Goal: Information Seeking & Learning: Learn about a topic

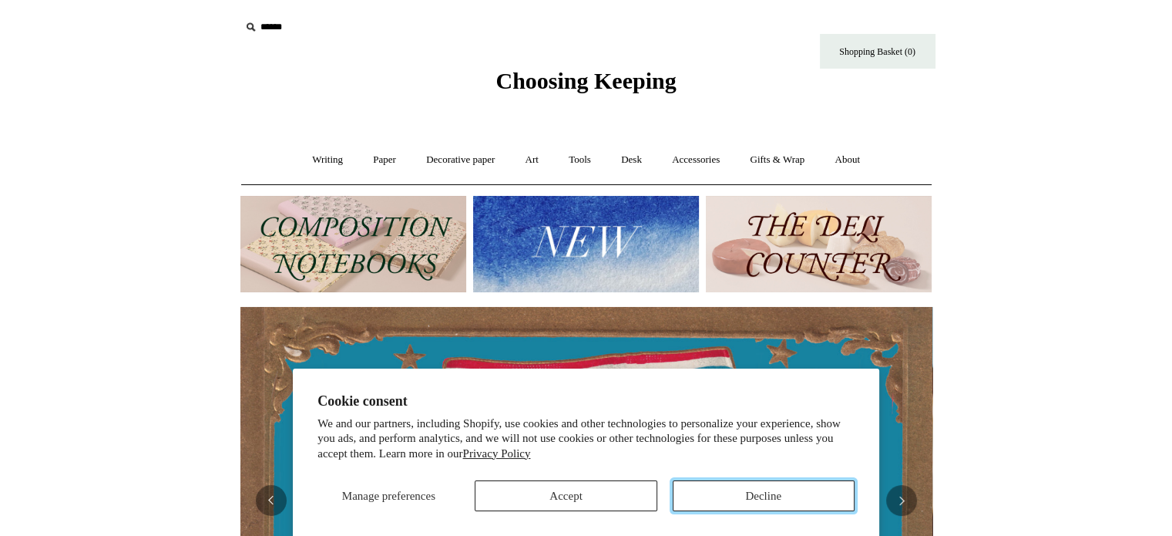
click at [755, 489] on button "Decline" at bounding box center [764, 495] width 182 height 31
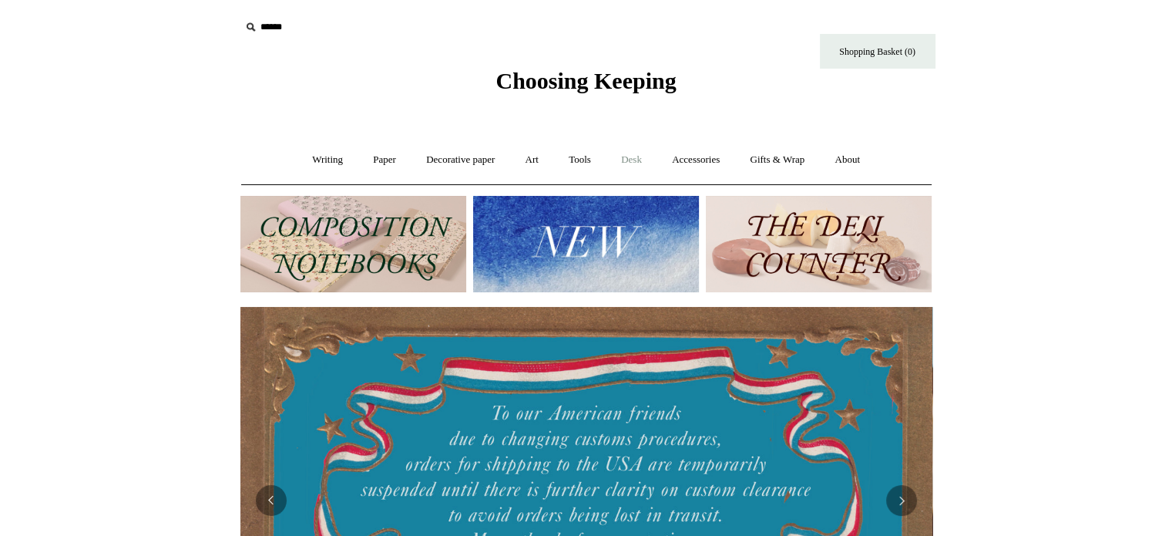
click at [641, 154] on link "Desk +" at bounding box center [631, 160] width 49 height 41
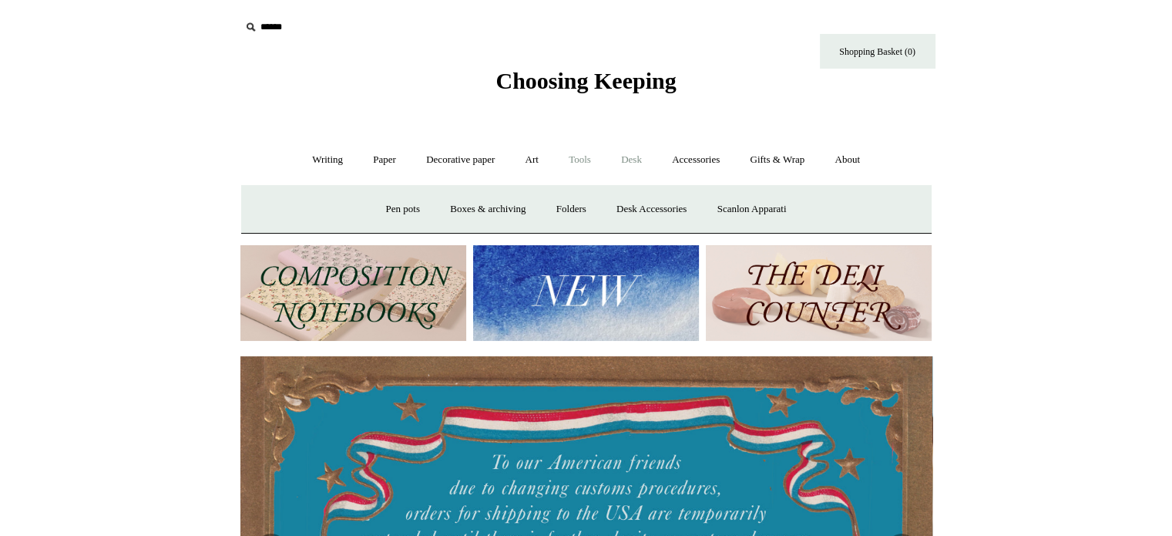
click at [577, 164] on link "Tools +" at bounding box center [580, 160] width 50 height 41
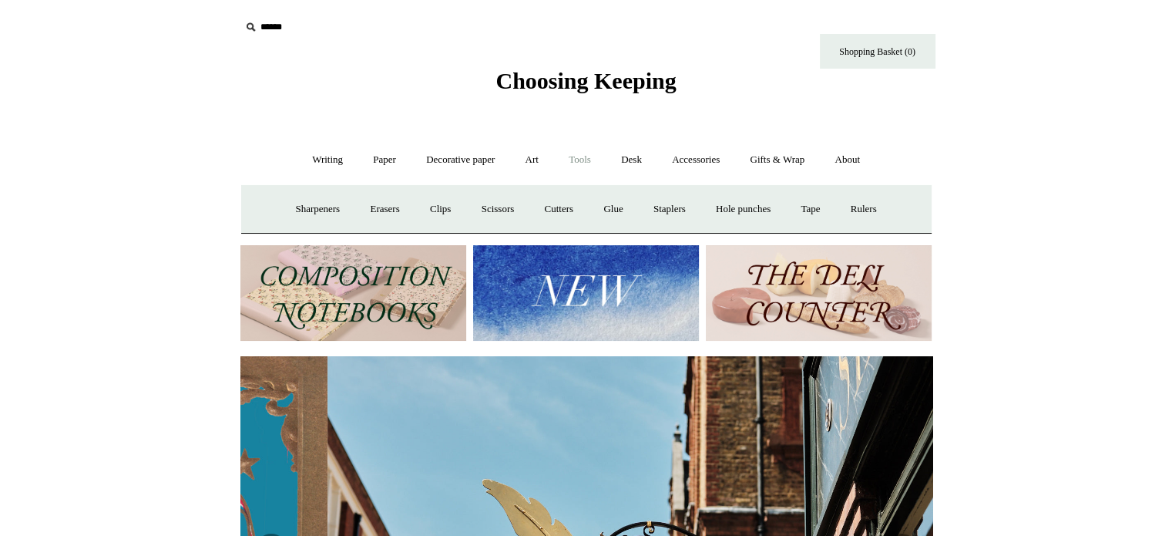
scroll to position [0, 692]
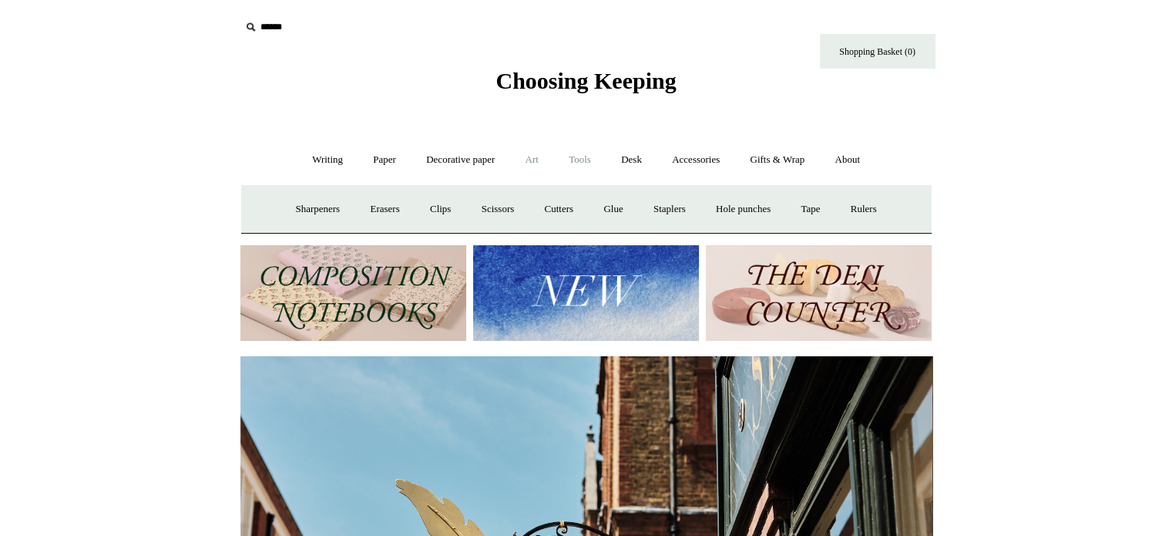
click at [528, 156] on link "Art +" at bounding box center [532, 160] width 41 height 41
click at [304, 156] on link "Writing +" at bounding box center [327, 160] width 59 height 41
click at [379, 159] on link "Paper +" at bounding box center [384, 160] width 51 height 41
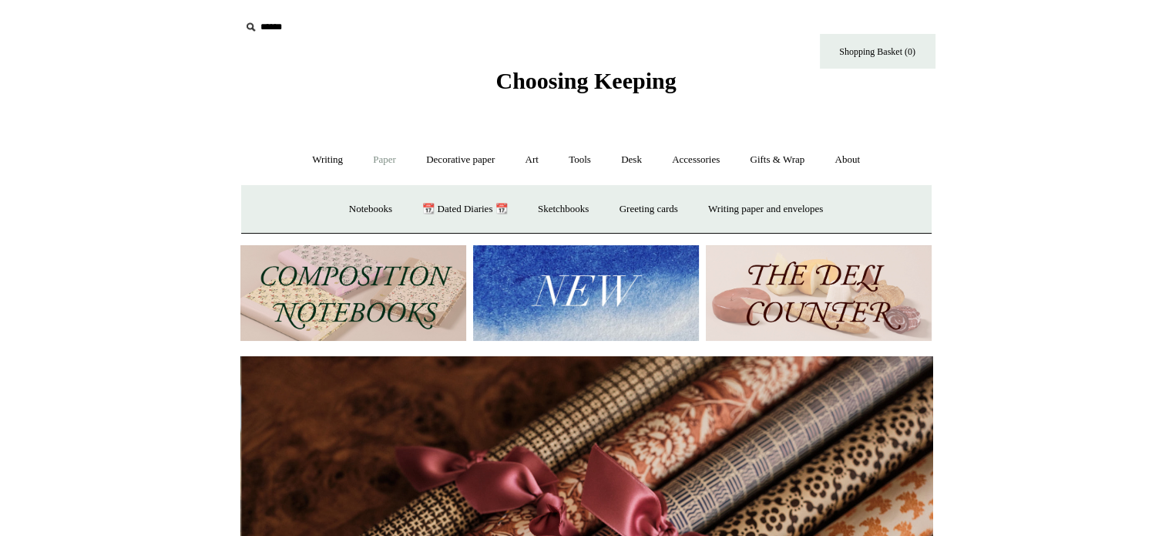
scroll to position [0, 1384]
click at [706, 153] on link "Accessories +" at bounding box center [696, 160] width 76 height 41
click at [882, 197] on link "Playing Cards" at bounding box center [862, 209] width 84 height 41
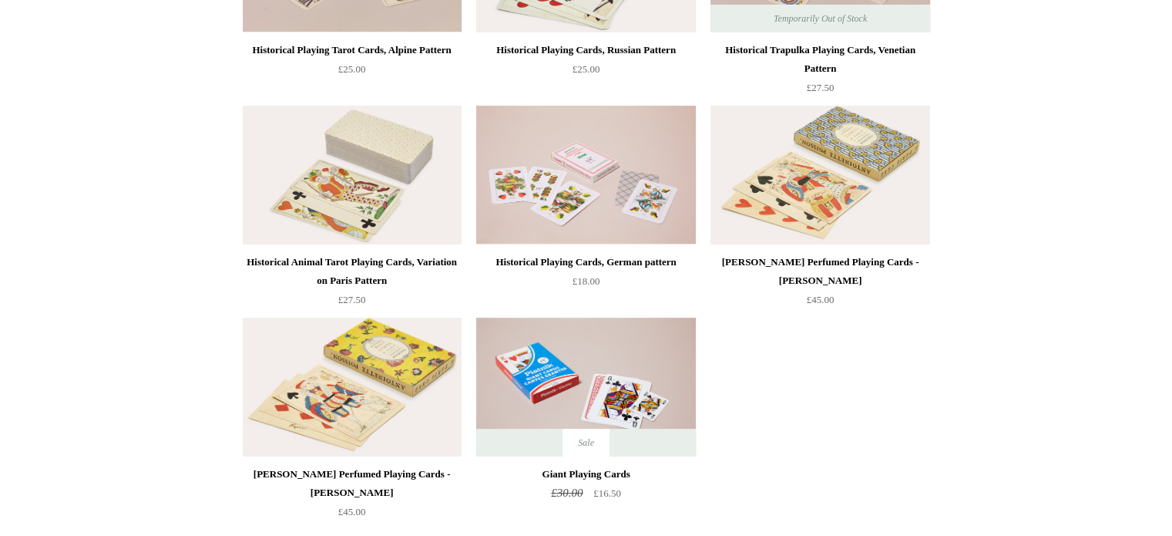
scroll to position [308, 0]
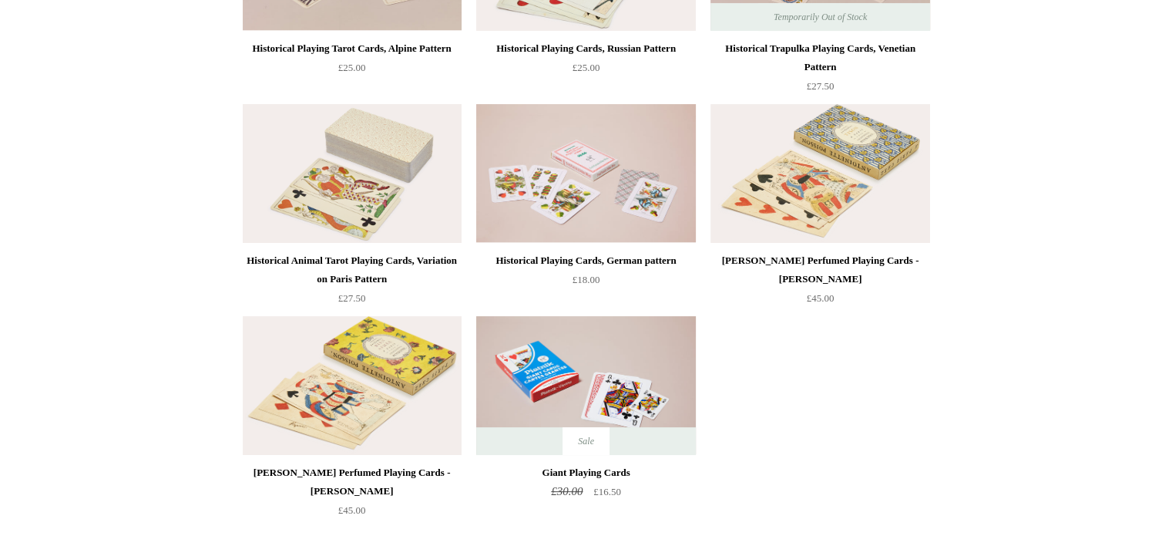
click at [339, 197] on img at bounding box center [352, 173] width 219 height 139
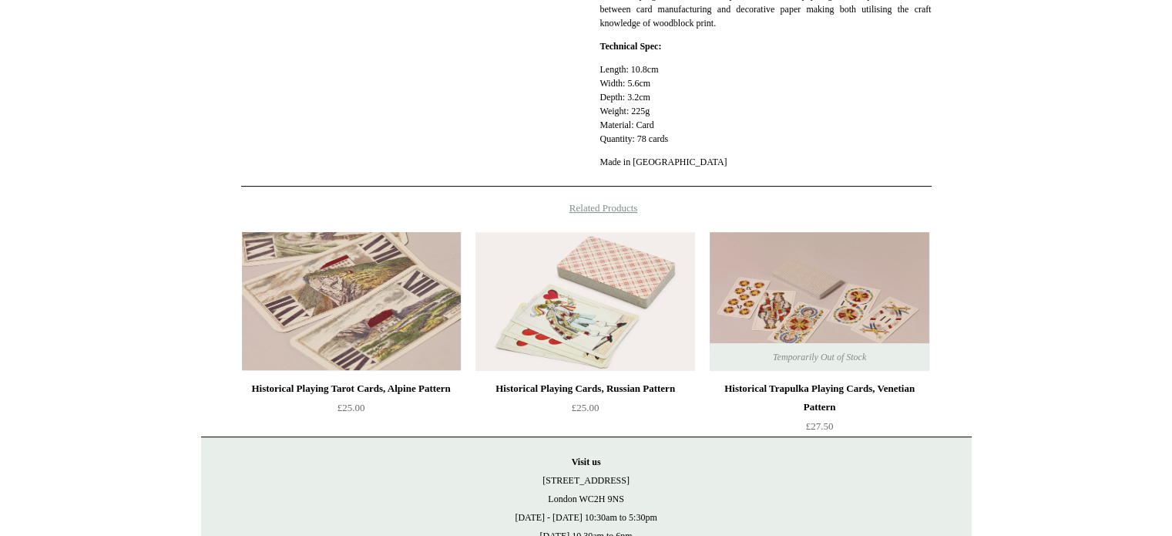
scroll to position [617, 0]
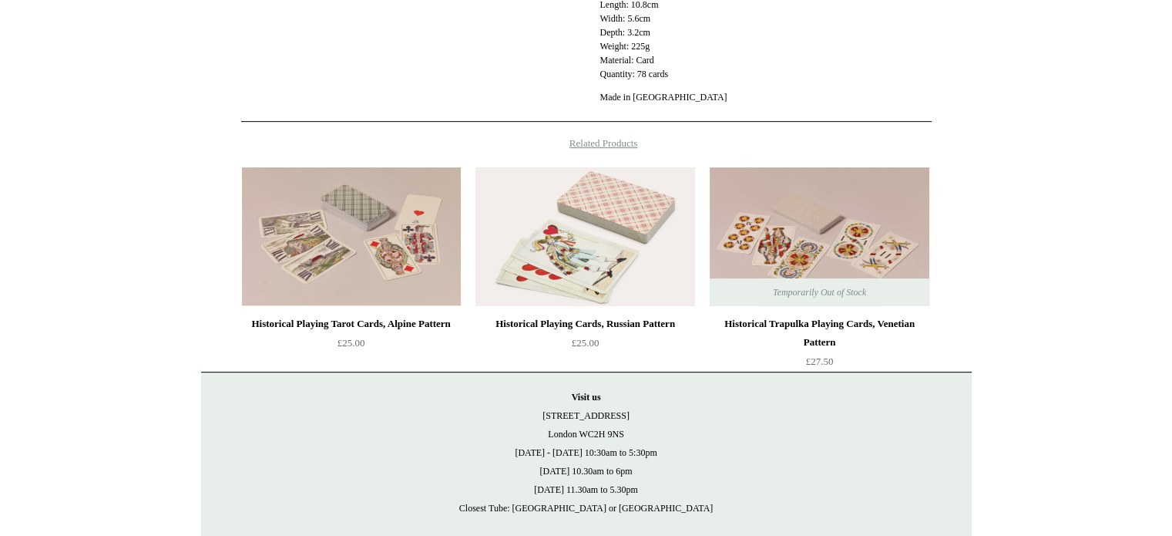
click at [624, 281] on img at bounding box center [585, 236] width 219 height 139
